Goal: Communication & Community: Answer question/provide support

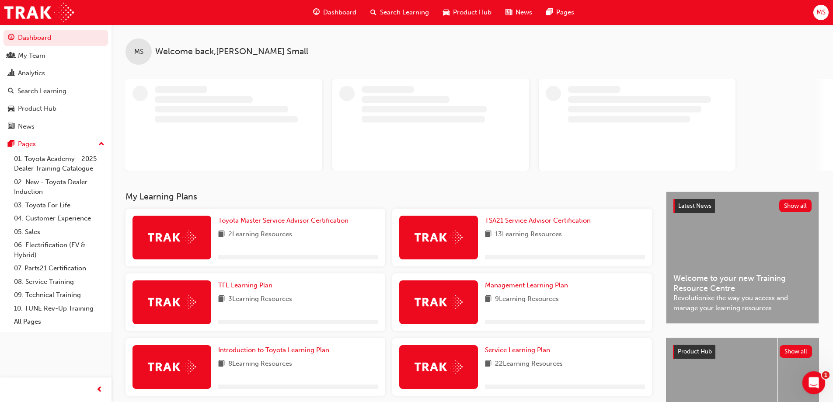
click at [819, 378] on div "Open Intercom Messenger" at bounding box center [812, 381] width 29 height 29
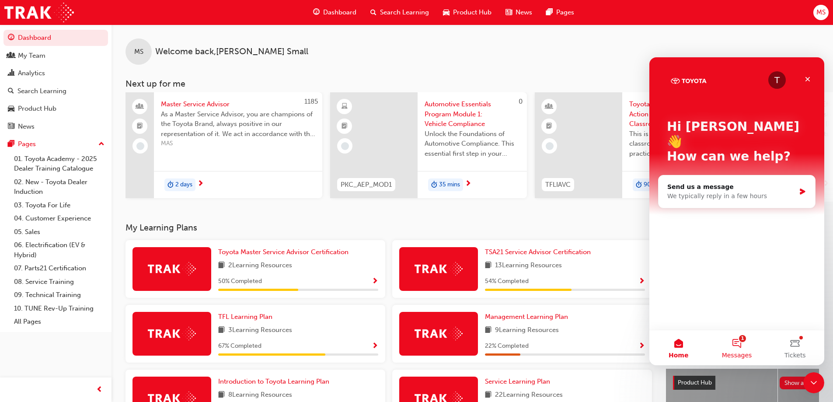
click at [736, 344] on button "1 Messages" at bounding box center [736, 347] width 58 height 35
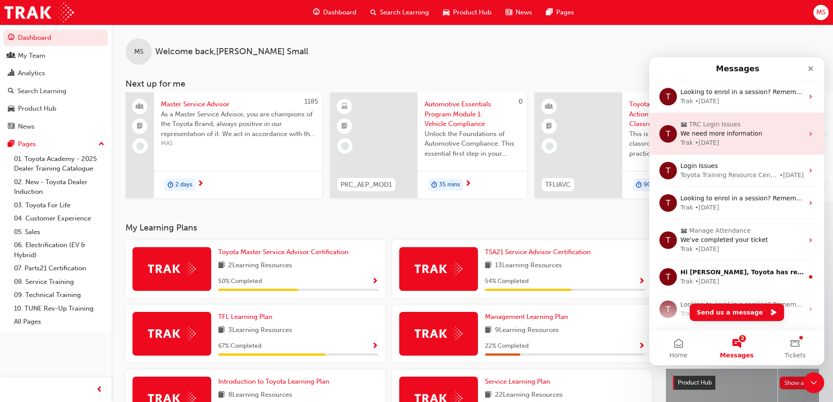
click at [737, 124] on span "TRC Login Issues" at bounding box center [737, 124] width 115 height 9
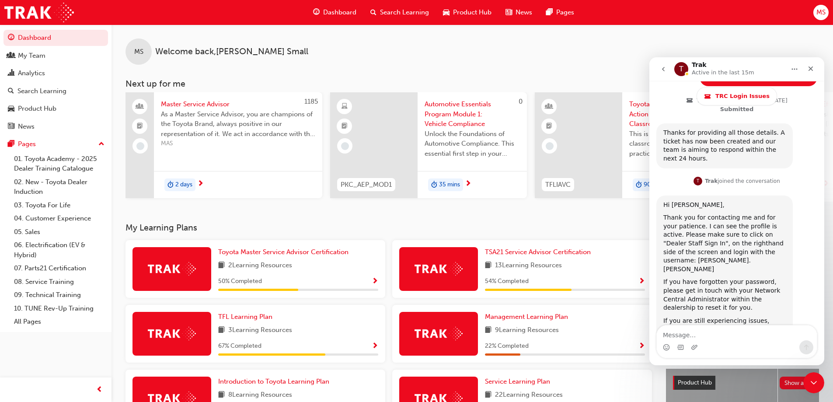
scroll to position [792, 0]
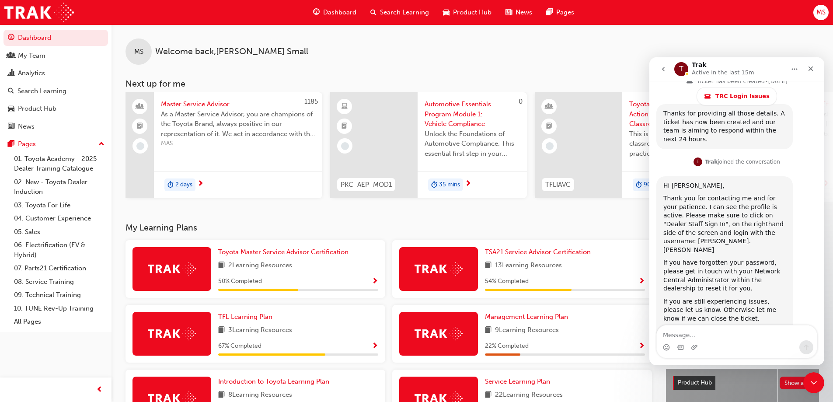
click at [722, 335] on textarea "Message…" at bounding box center [736, 332] width 160 height 15
type textarea "Hey Guys"
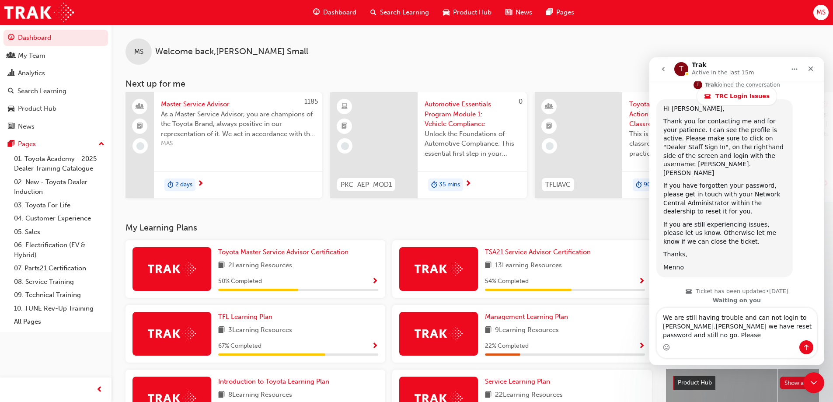
scroll to position [889, 0]
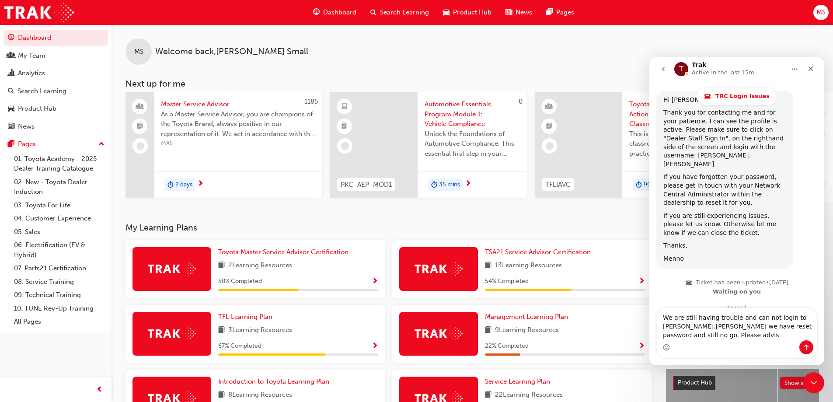
type textarea "We are still having trouble and can not login to [PERSON_NAME].[PERSON_NAME] we…"
